Goal: Information Seeking & Learning: Check status

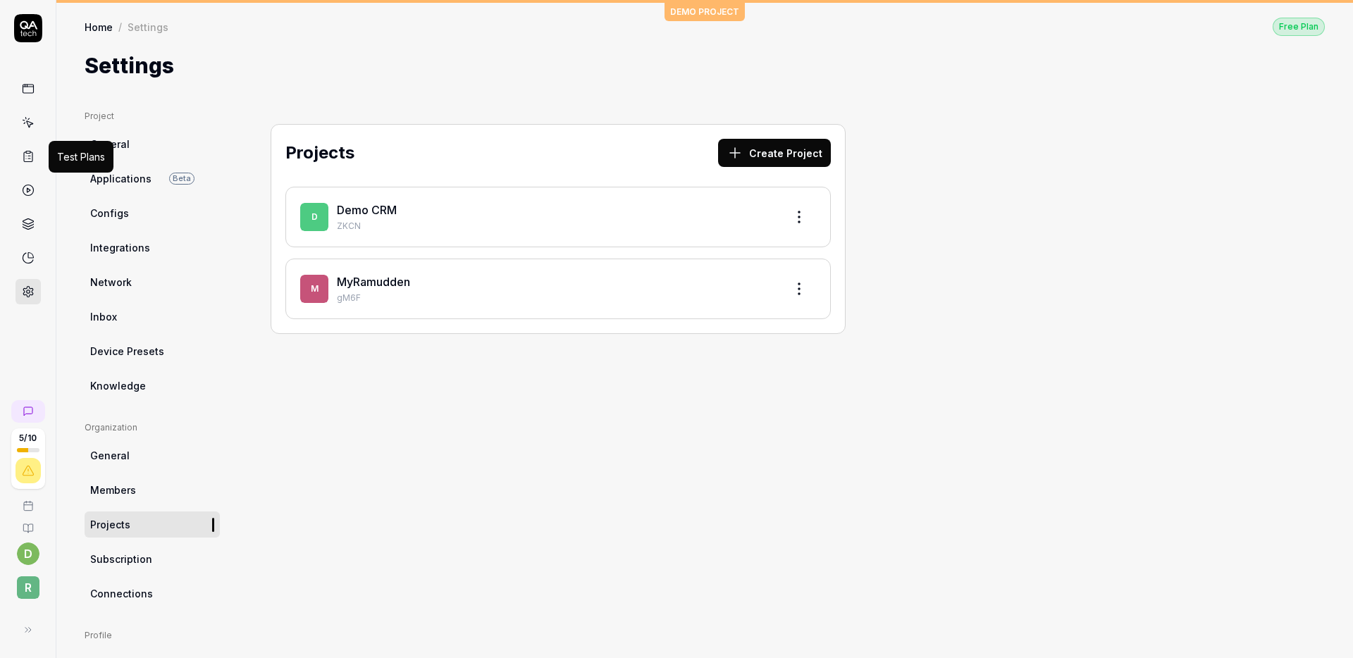
click at [28, 162] on icon at bounding box center [28, 156] width 13 height 13
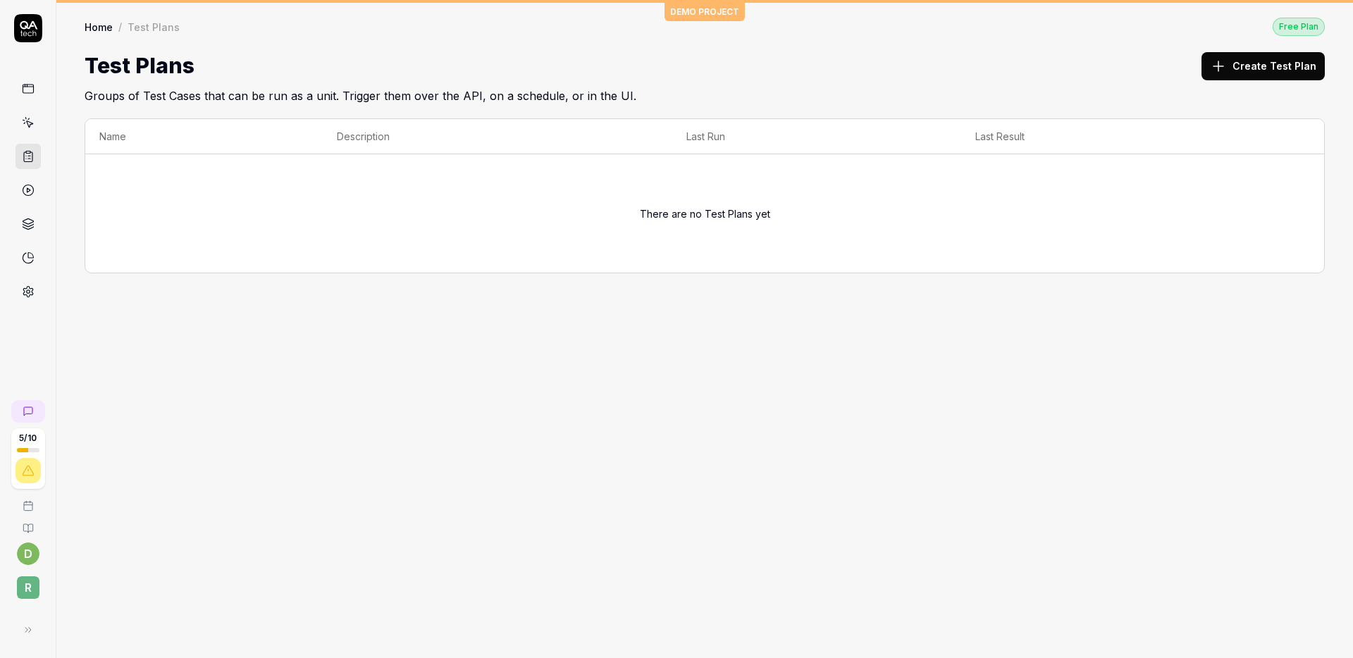
click at [36, 192] on link at bounding box center [28, 190] width 25 height 25
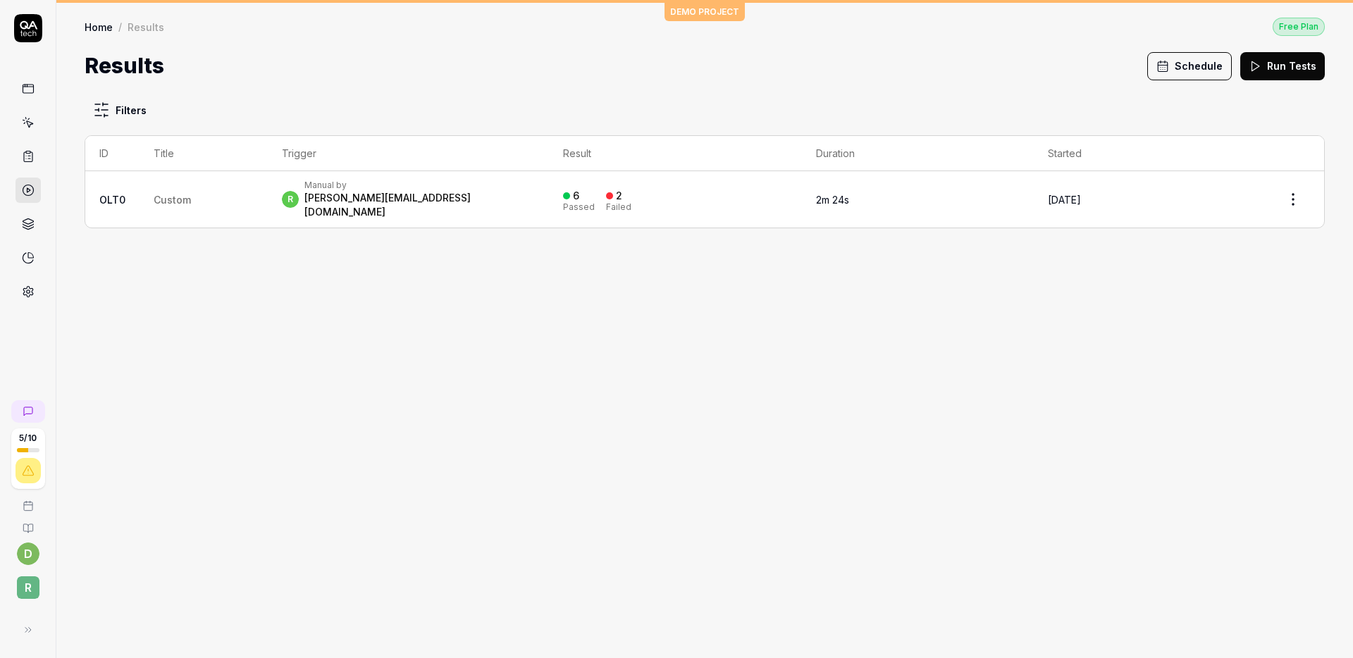
click at [184, 186] on td "Custom" at bounding box center [204, 199] width 128 height 56
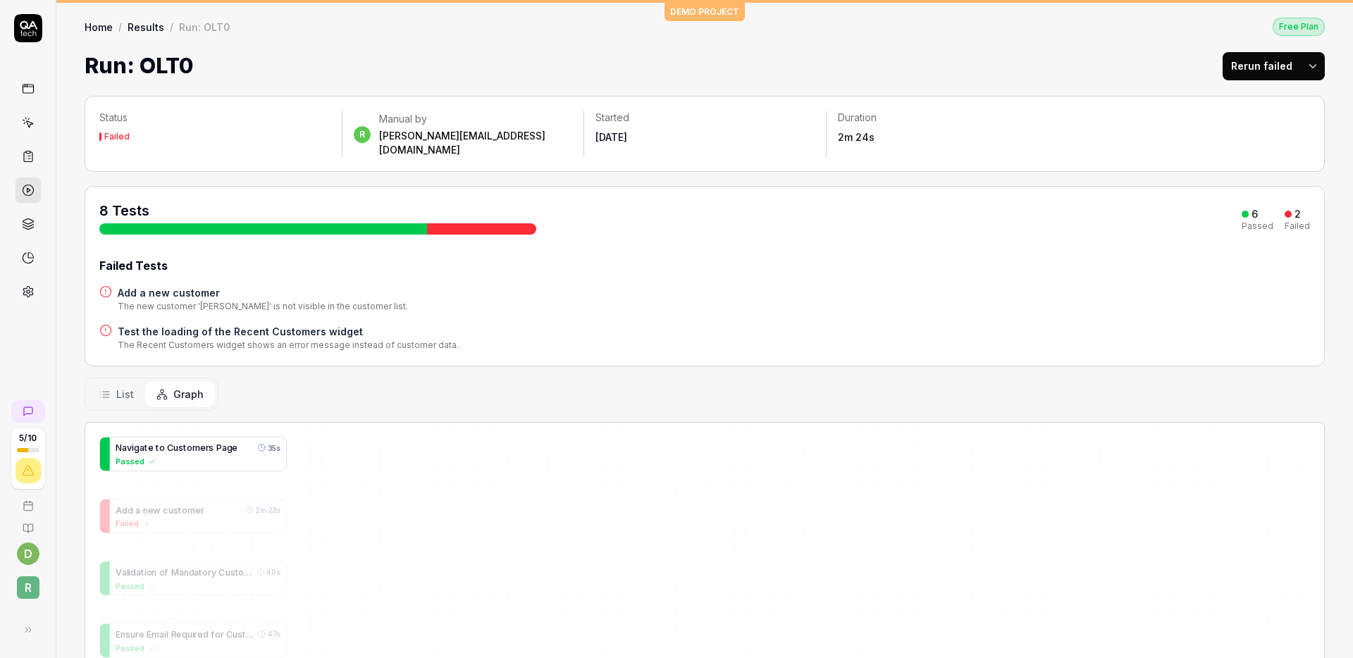
click at [199, 455] on div "Passed" at bounding box center [198, 461] width 165 height 12
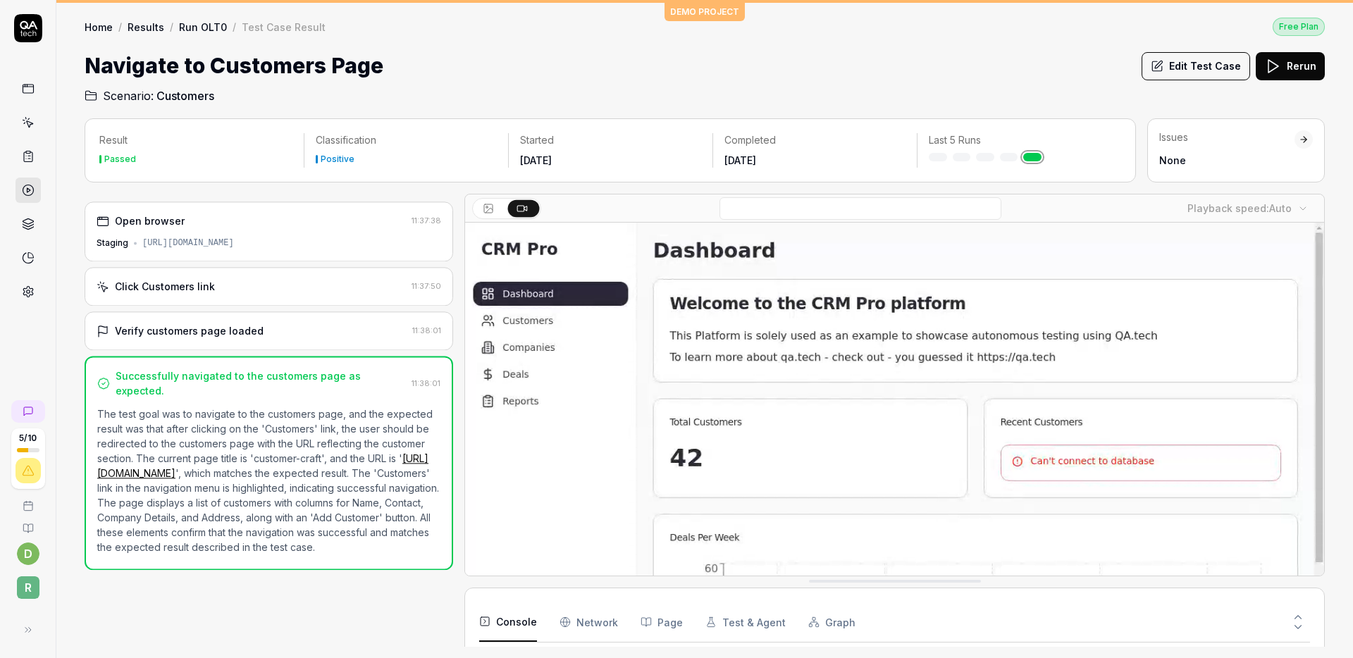
click at [29, 295] on icon at bounding box center [28, 291] width 13 height 13
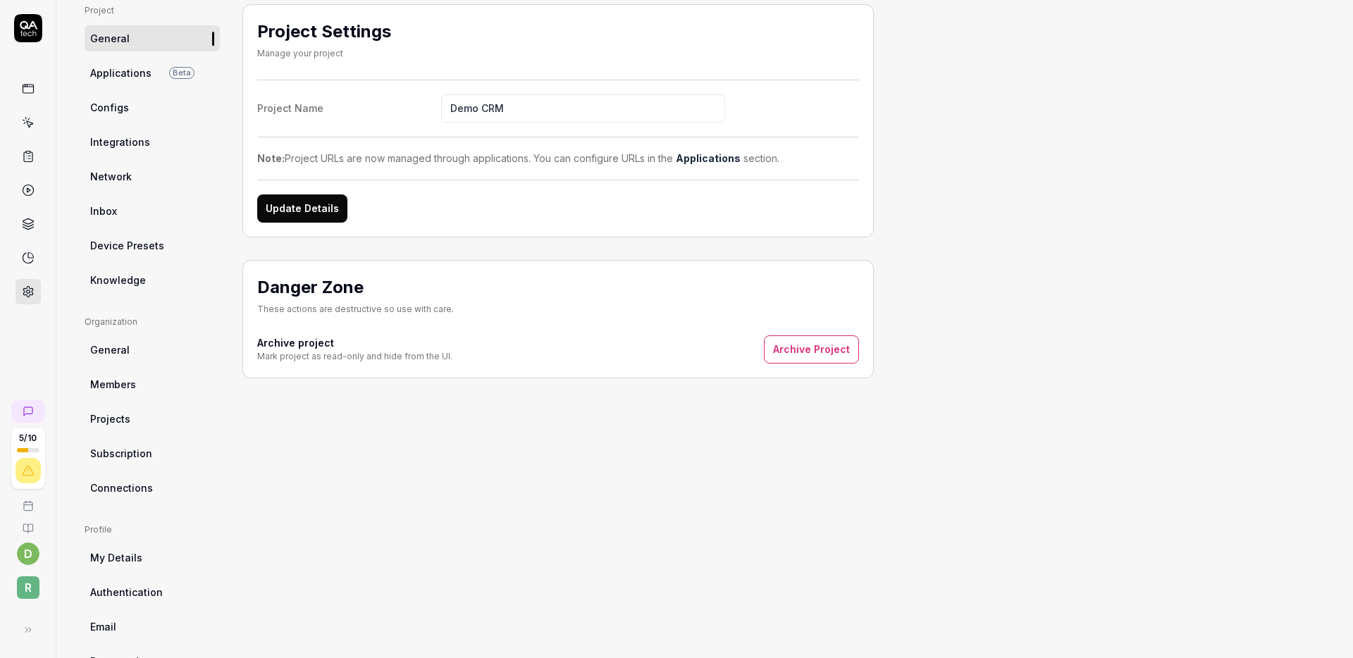
scroll to position [150, 0]
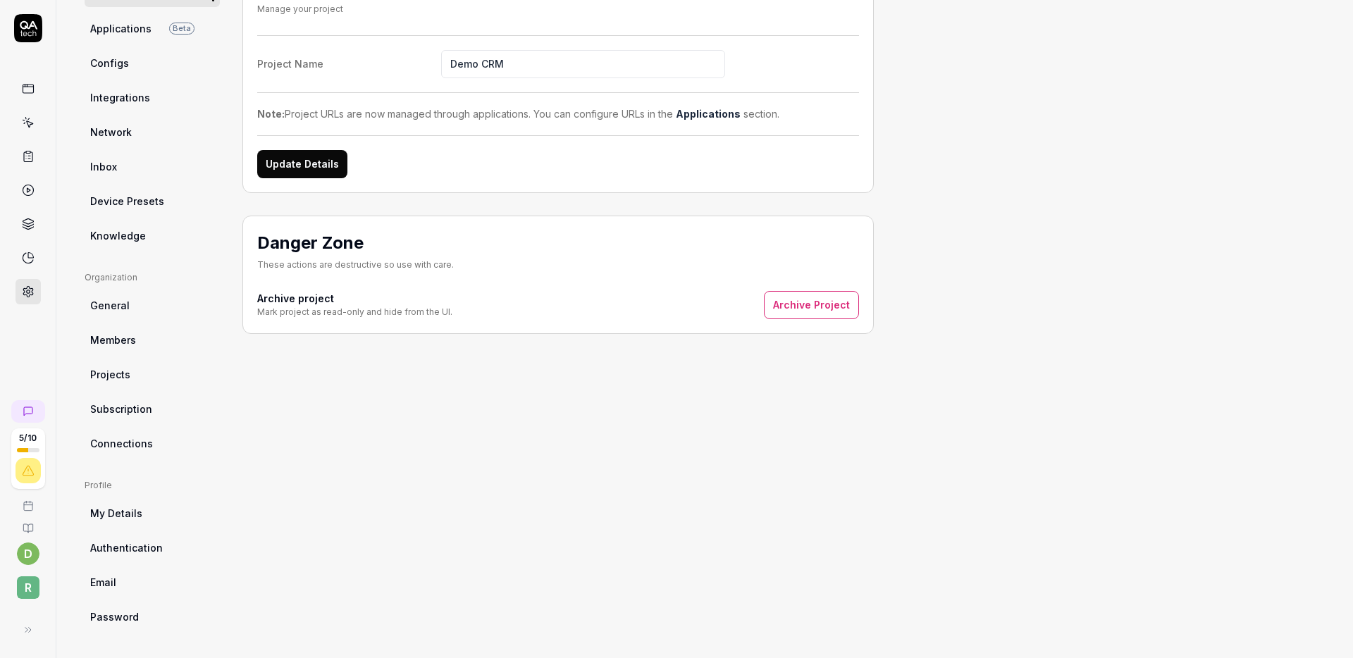
click at [156, 215] on ul "Project General Applications Beta Configs Integrations Network Inbox Device Pre…" at bounding box center [152, 104] width 135 height 289
click at [159, 202] on span "Device Presets" at bounding box center [127, 201] width 74 height 15
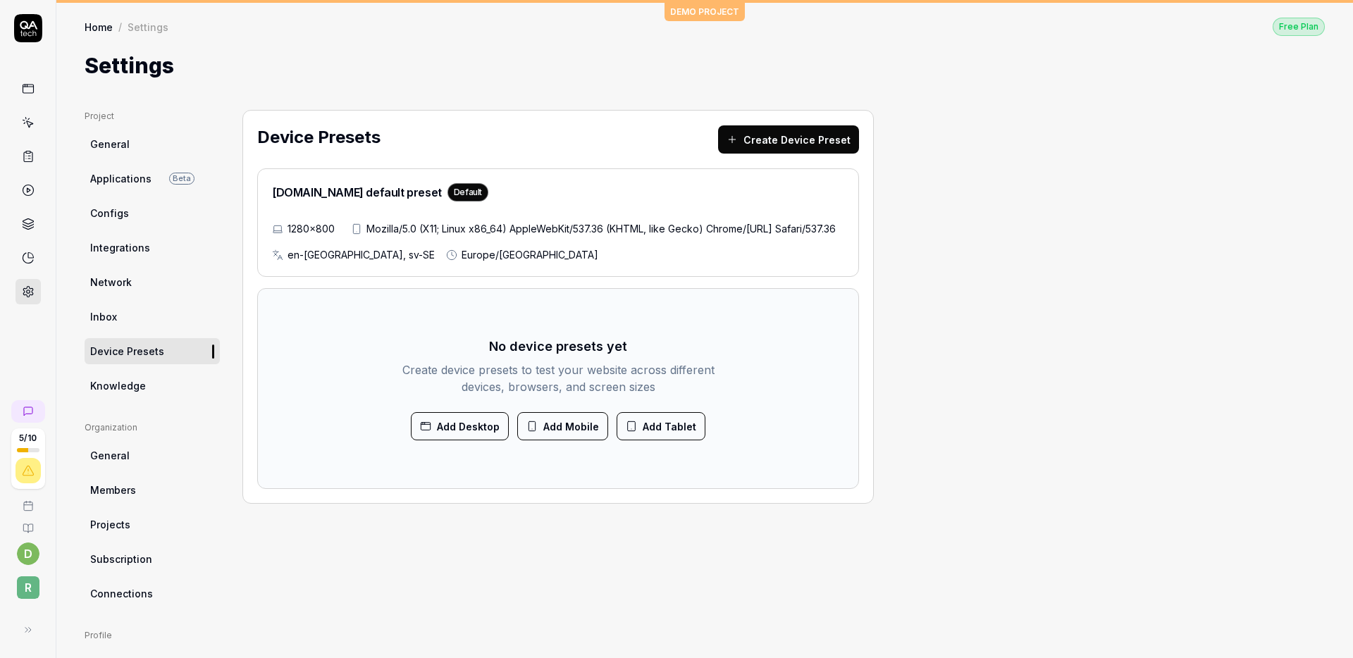
click at [25, 82] on icon at bounding box center [28, 88] width 13 height 13
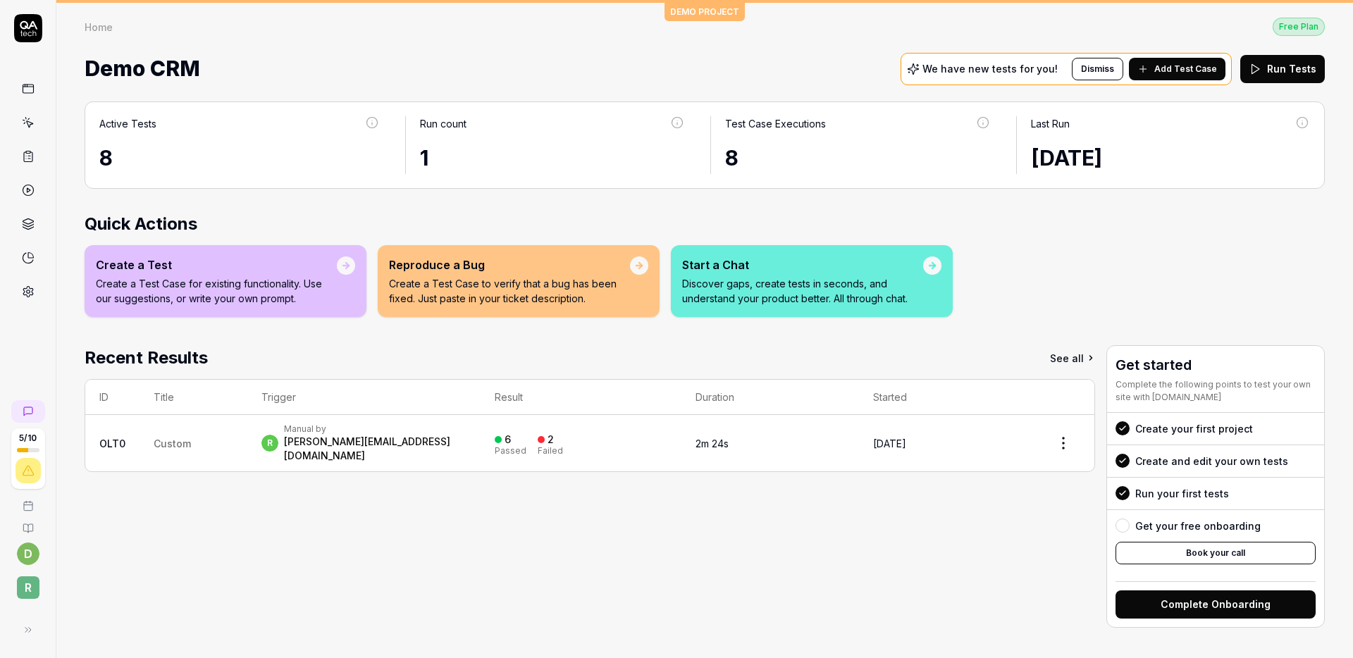
click at [29, 99] on link at bounding box center [28, 88] width 25 height 25
click at [27, 187] on icon at bounding box center [28, 190] width 13 height 13
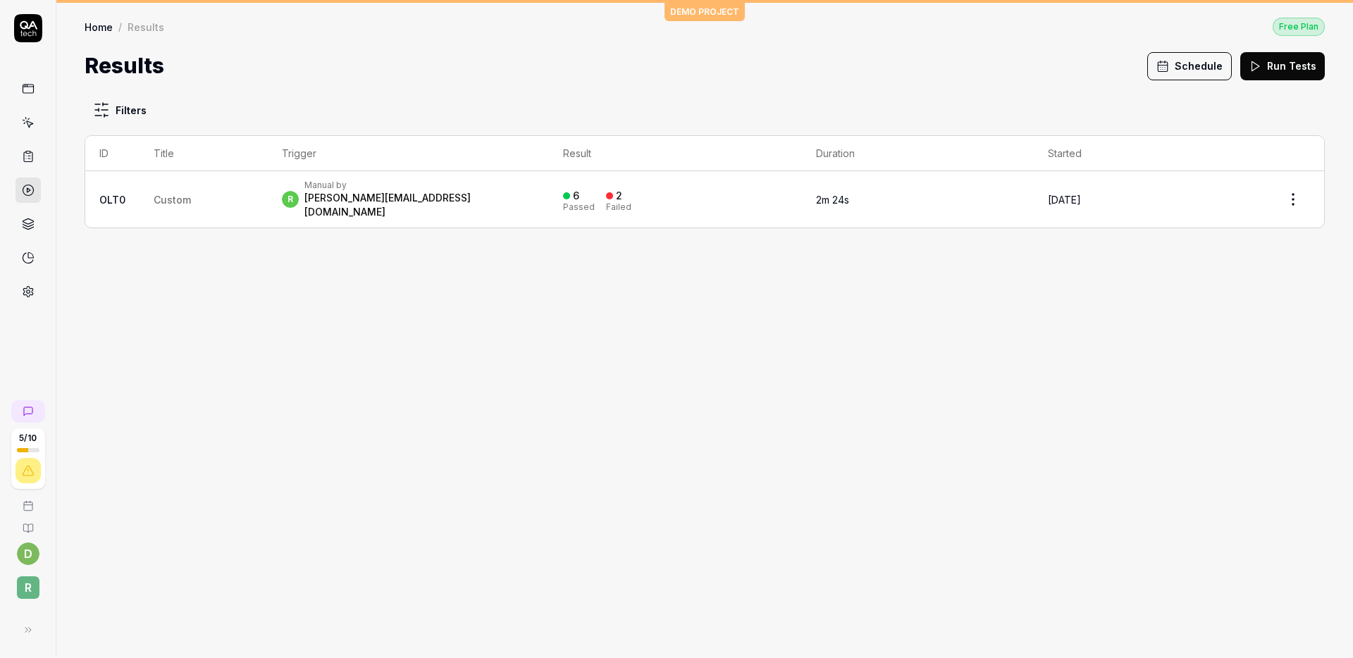
click at [719, 264] on div "Filters ID Title Trigger Result Duration Started OLT0 Custom r Manual by [PERSO…" at bounding box center [704, 370] width 1297 height 576
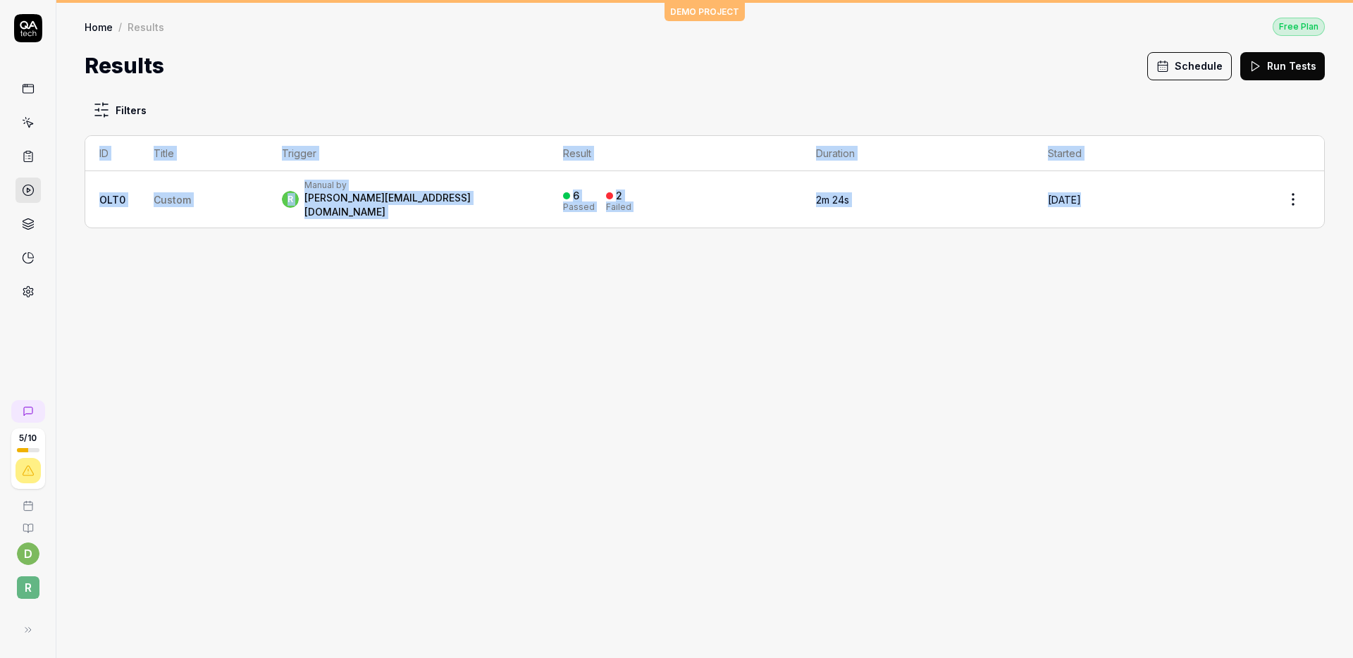
click at [719, 264] on div "Filters ID Title Trigger Result Duration Started OLT0 Custom r Manual by [PERSO…" at bounding box center [704, 370] width 1297 height 576
